Goal: Find specific page/section: Find specific page/section

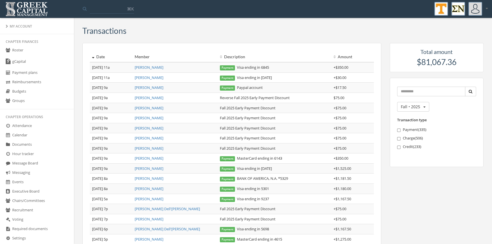
scroll to position [99, 0]
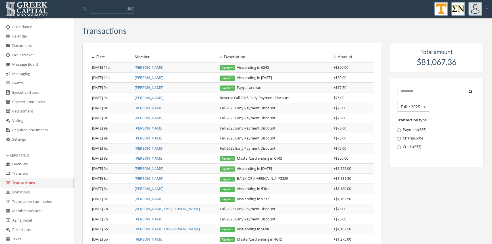
click at [32, 184] on link "Transactions" at bounding box center [37, 182] width 74 height 9
click at [22, 172] on link "Transfers" at bounding box center [37, 173] width 74 height 9
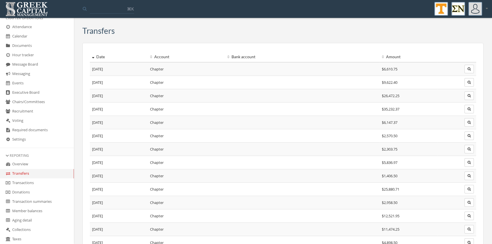
click at [28, 182] on link "Transactions" at bounding box center [37, 182] width 74 height 9
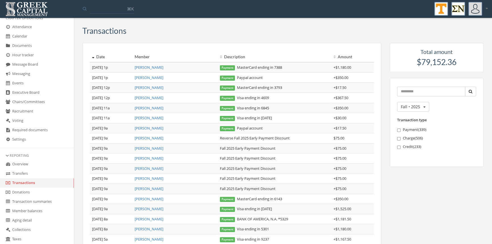
click at [26, 173] on link "Transfers" at bounding box center [37, 173] width 74 height 9
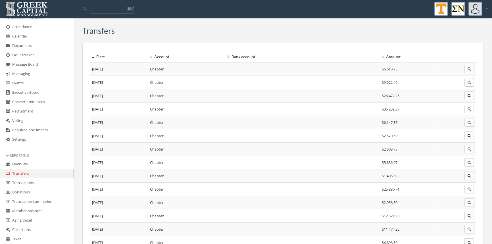
click at [28, 182] on link "Transactions" at bounding box center [37, 182] width 74 height 9
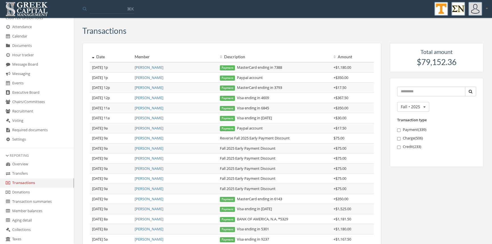
click at [29, 192] on link "Donations" at bounding box center [37, 192] width 74 height 9
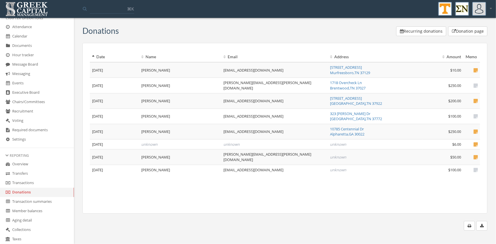
click at [29, 183] on link "Transactions" at bounding box center [37, 182] width 74 height 9
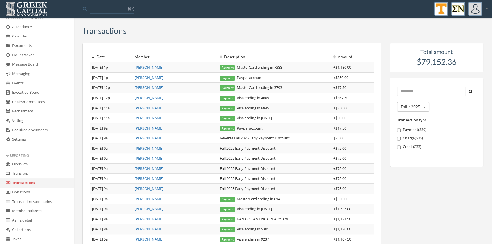
drag, startPoint x: 276, startPoint y: 157, endPoint x: 206, endPoint y: 161, distance: 70.6
click at [206, 161] on tr "[DATE] 9a [PERSON_NAME] Fall 2025 Early Payment Discount + $75.00" at bounding box center [232, 158] width 284 height 10
